Goal: Information Seeking & Learning: Find specific fact

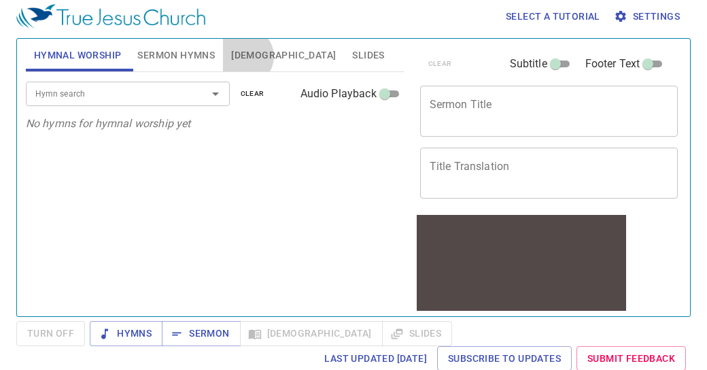
click at [245, 56] on span "[DEMOGRAPHIC_DATA]" at bounding box center [283, 55] width 105 height 17
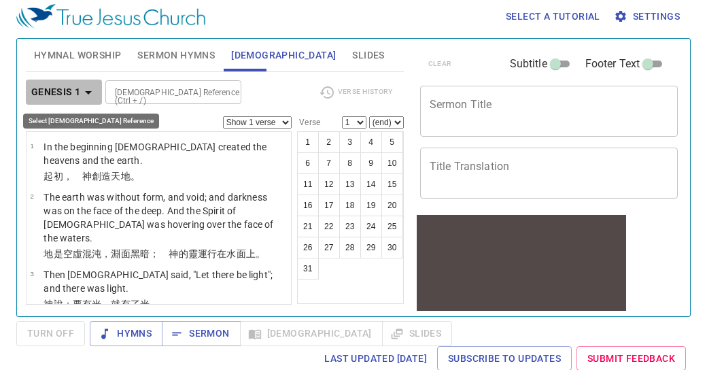
click at [90, 91] on icon "button" at bounding box center [88, 92] width 7 height 3
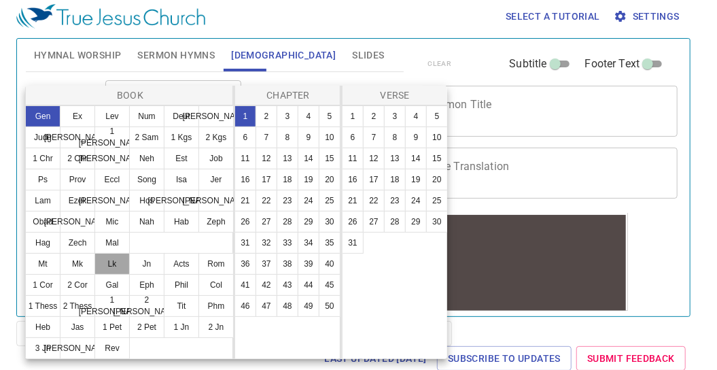
click at [113, 263] on button "Lk" at bounding box center [111, 264] width 35 height 22
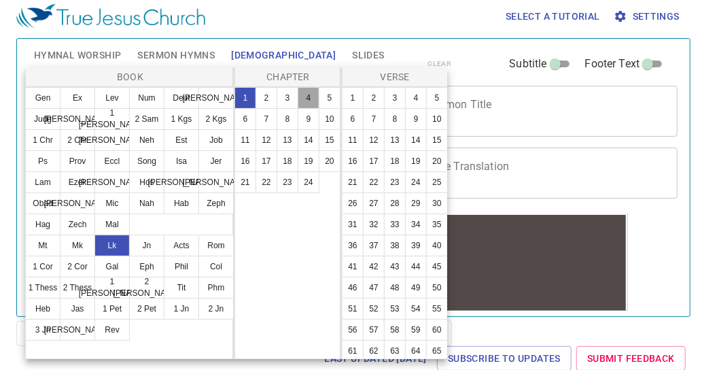
click at [314, 100] on button "4" at bounding box center [309, 98] width 22 height 22
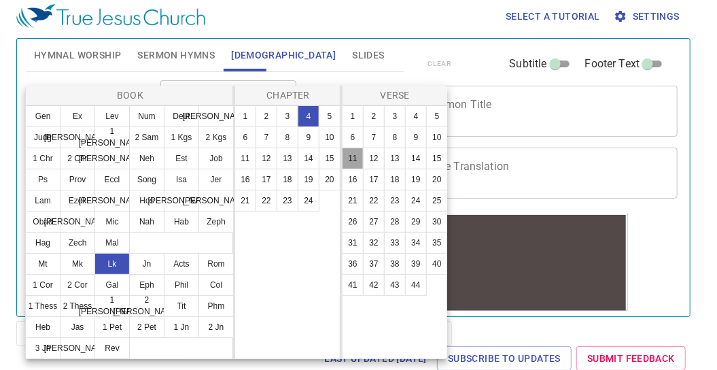
click at [355, 158] on button "11" at bounding box center [353, 158] width 22 height 22
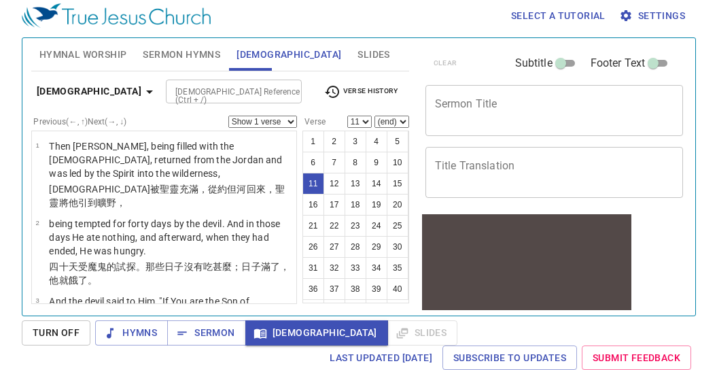
scroll to position [651, 0]
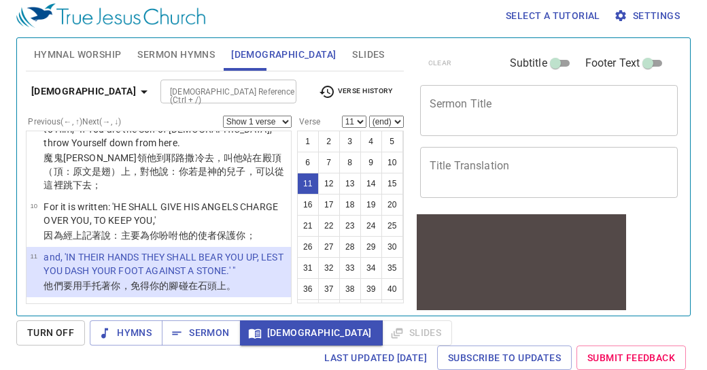
click at [654, 103] on textarea "Sermon Title" at bounding box center [549, 110] width 239 height 26
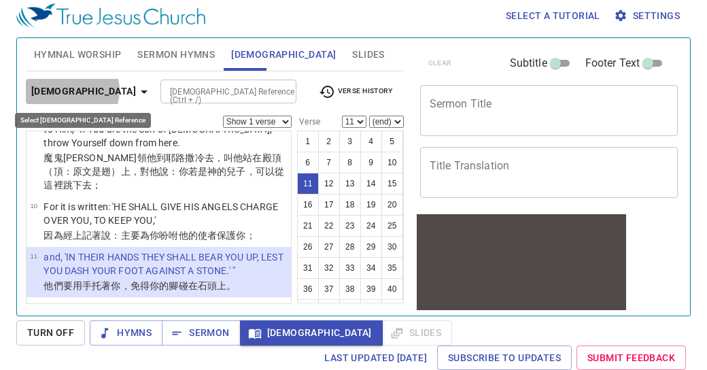
click at [141, 90] on icon "button" at bounding box center [144, 91] width 7 height 3
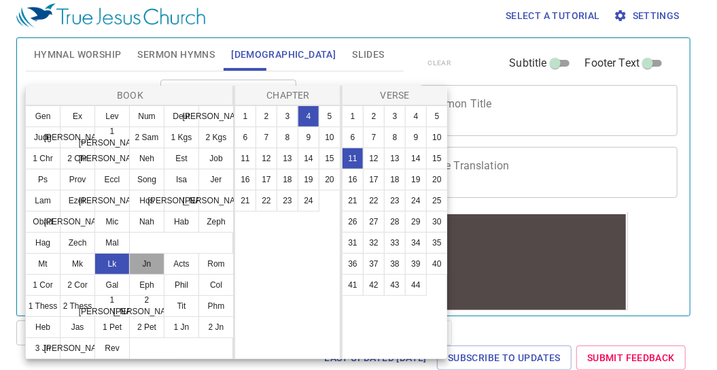
click at [143, 263] on button "Jn" at bounding box center [146, 264] width 35 height 22
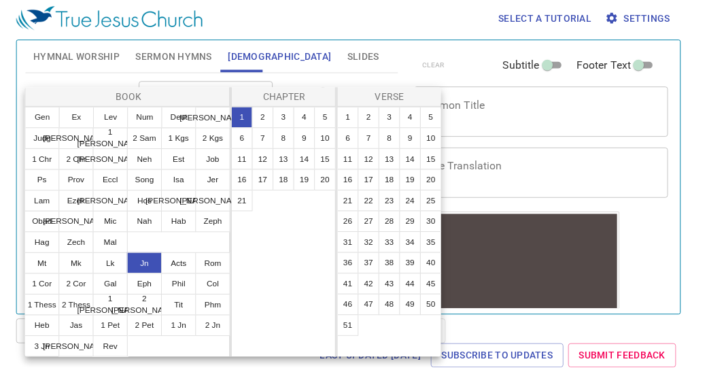
scroll to position [0, 0]
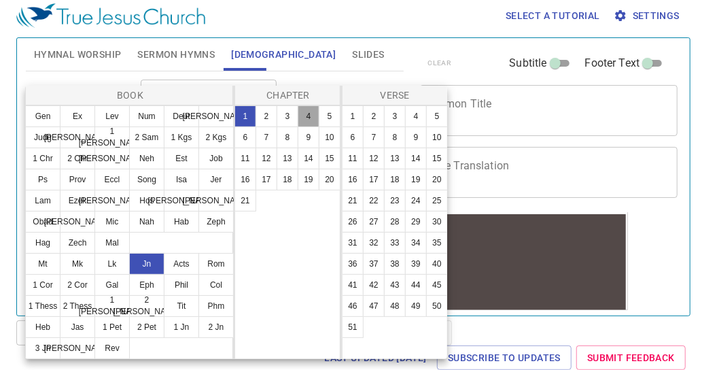
click at [310, 114] on button "4" at bounding box center [309, 116] width 22 height 22
click at [353, 158] on button "11" at bounding box center [353, 158] width 22 height 22
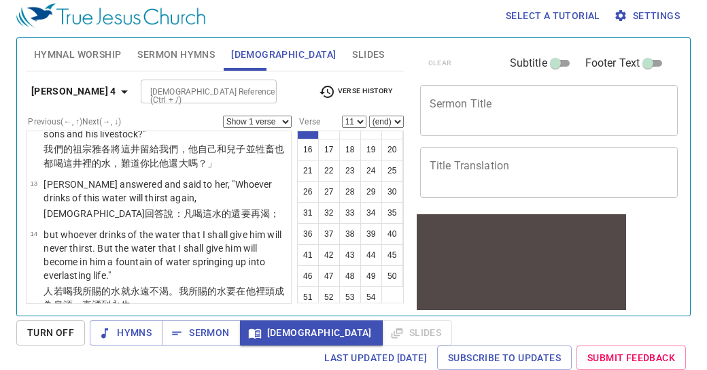
scroll to position [833, 0]
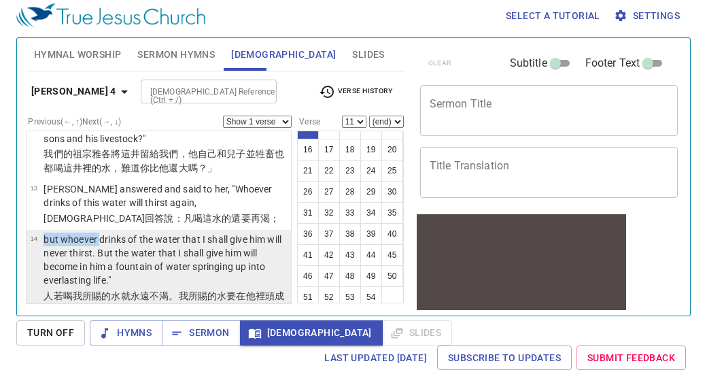
drag, startPoint x: 100, startPoint y: 170, endPoint x: 35, endPoint y: 205, distance: 73.6
click at [35, 232] on tr "14 but whoever drinks of the water that I shall give him will never thirst. But…" at bounding box center [158, 260] width 257 height 56
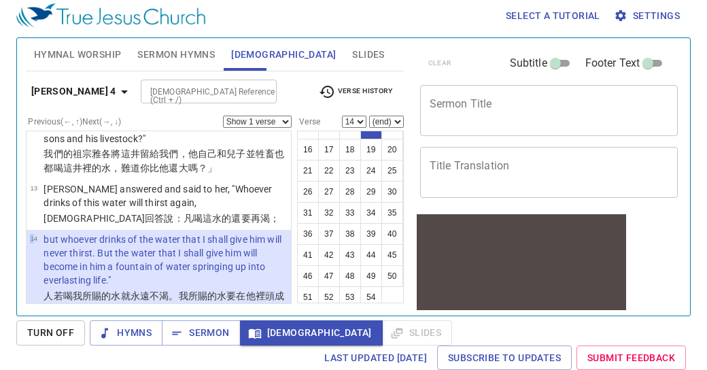
drag, startPoint x: 33, startPoint y: 171, endPoint x: 14, endPoint y: 160, distance: 21.9
click at [19, 162] on div "Hymnal Worship Sermon Hymns [DEMOGRAPHIC_DATA] Slides Hymn search Hymn search c…" at bounding box center [353, 176] width 674 height 279
click at [12, 201] on div "Select a tutorial Settings Hymnal Worship Sermon Hymns [DEMOGRAPHIC_DATA] Slide…" at bounding box center [353, 179] width 707 height 370
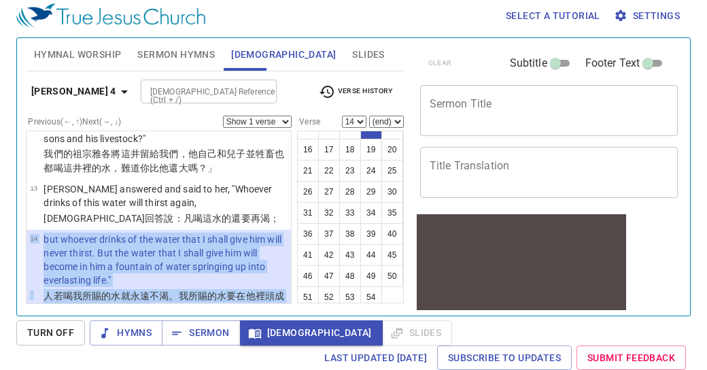
drag, startPoint x: 28, startPoint y: 167, endPoint x: 256, endPoint y: 246, distance: 241.6
click at [256, 246] on li "14 but whoever drinks of the water that I shall give him will never thirst. But…" at bounding box center [159, 275] width 264 height 91
copy tbody "14 but whoever drinks of the water that I shall give him will never thirst. But…"
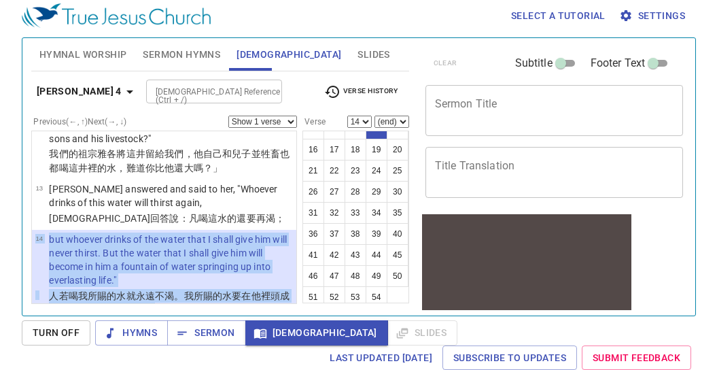
scroll to position [0, 0]
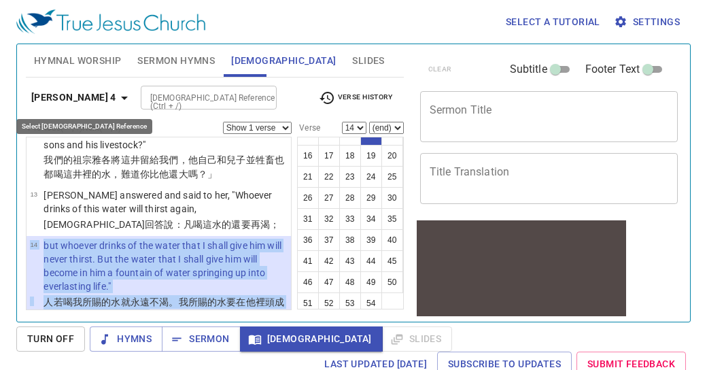
click at [116, 99] on icon "button" at bounding box center [124, 98] width 16 height 16
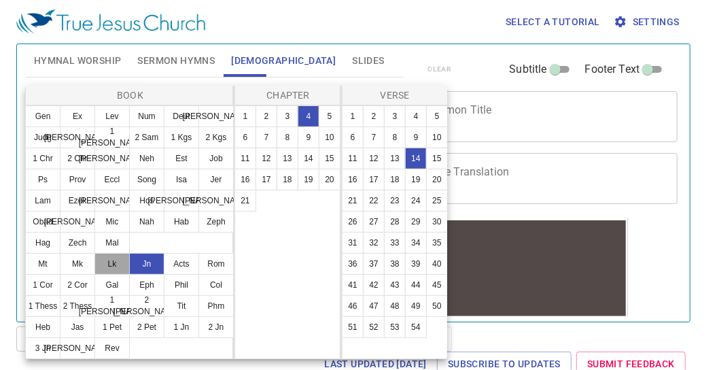
click at [116, 266] on button "Lk" at bounding box center [111, 264] width 35 height 22
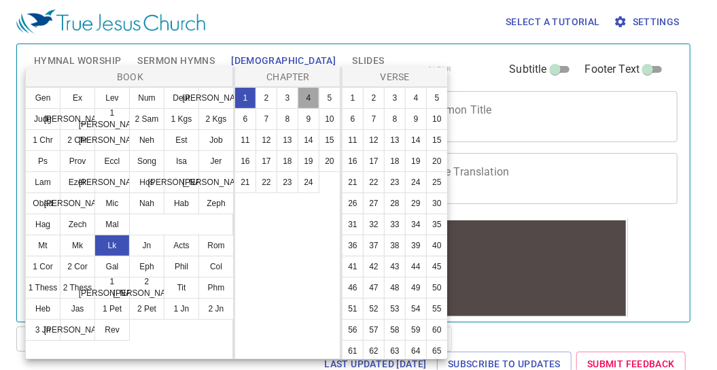
click at [308, 97] on button "4" at bounding box center [309, 98] width 22 height 22
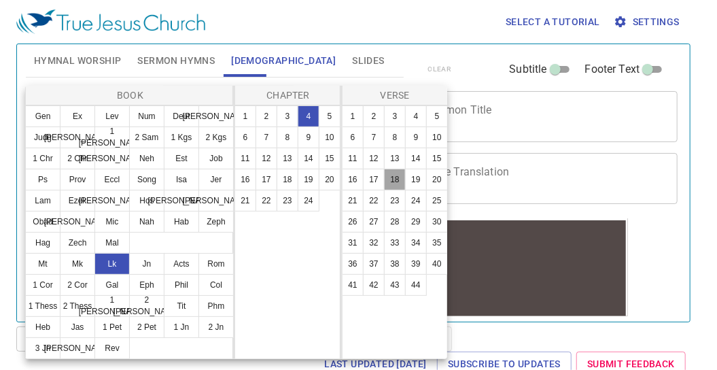
click at [396, 179] on button "18" at bounding box center [395, 180] width 22 height 22
select select "18"
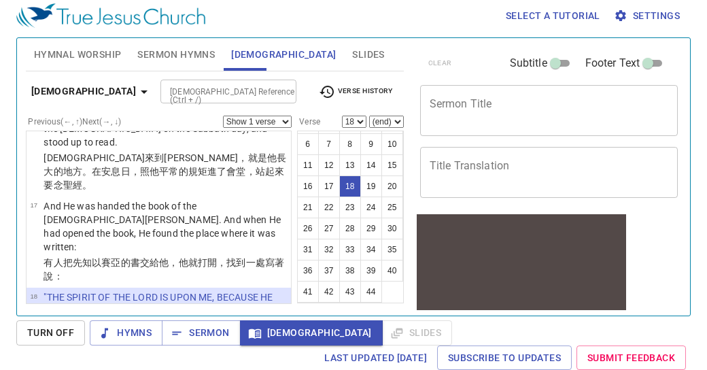
scroll to position [1109, 0]
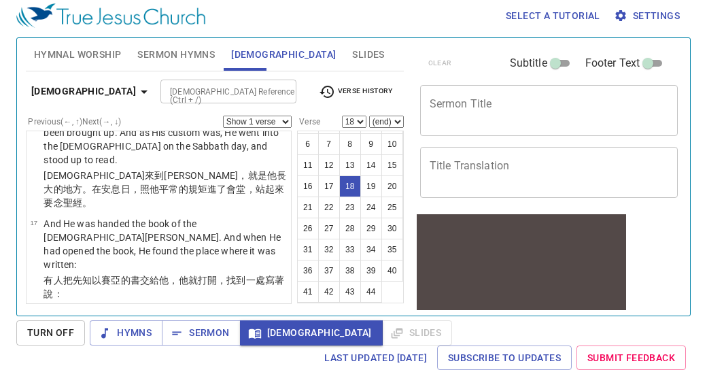
click at [33, 310] on span "18" at bounding box center [33, 313] width 7 height 7
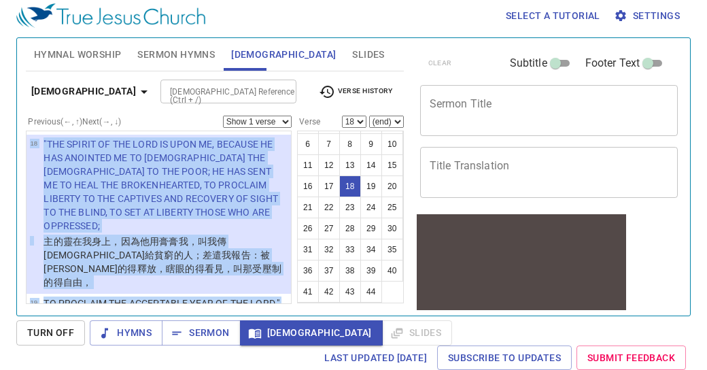
scroll to position [1297, 0]
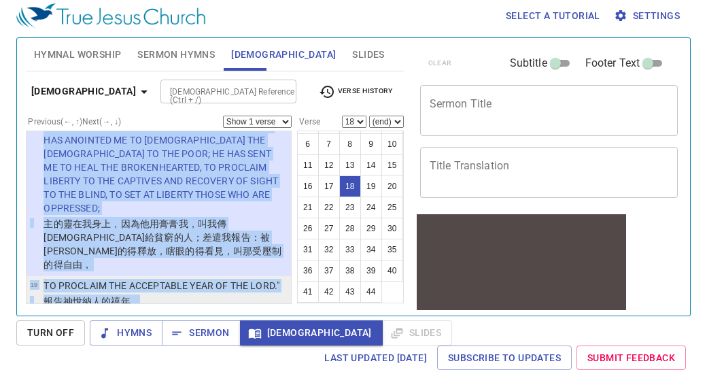
drag, startPoint x: 27, startPoint y: 189, endPoint x: 234, endPoint y: 165, distance: 208.7
click at [234, 165] on ul "1 Then [PERSON_NAME], being filled with the [DEMOGRAPHIC_DATA], returned from t…" at bounding box center [159, 216] width 266 height 173
copy ul "18 "THE SPIRIT OF THE LORD IS UPON ME, BECAUSE HE HAS ANOINTED ME TO PREACH THE…"
